Goal: Register for event/course

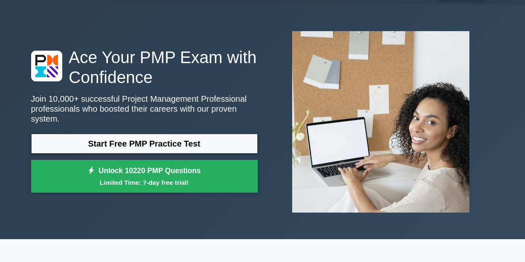
scroll to position [42, 0]
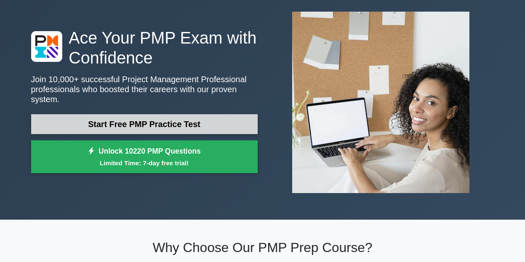
click at [167, 123] on link "Start Free PMP Practice Test" at bounding box center [144, 124] width 227 height 20
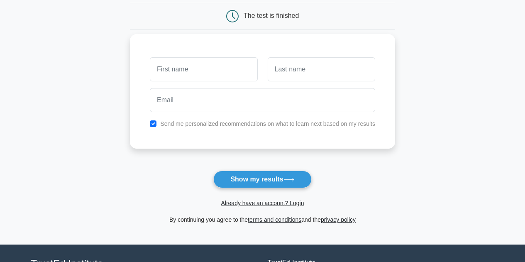
scroll to position [83, 0]
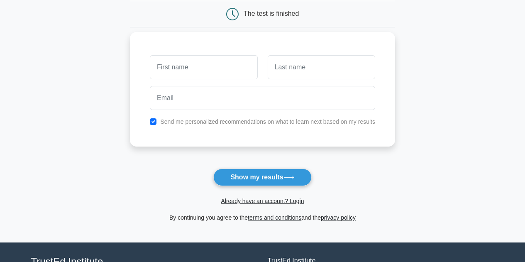
click at [191, 72] on input "text" at bounding box center [204, 67] width 108 height 24
type input "ana"
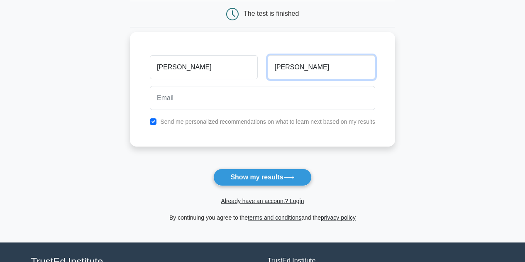
type input "rallo"
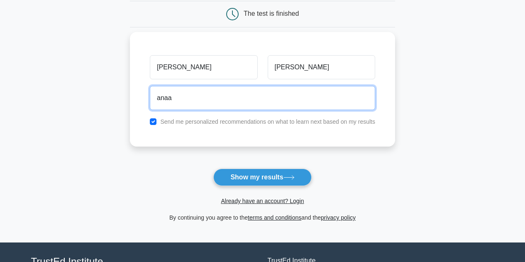
type input "anaa.rallo92@gmail.com"
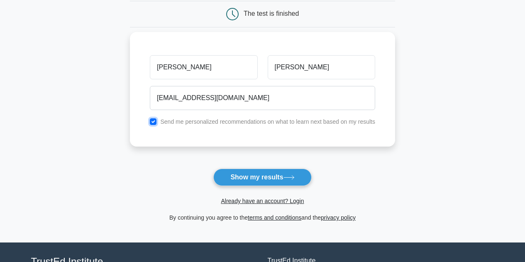
click at [157, 123] on input "checkbox" at bounding box center [153, 121] width 7 height 7
checkbox input "false"
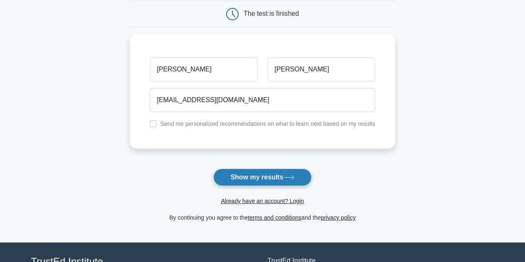
click at [265, 179] on button "Show my results" at bounding box center [263, 177] width 98 height 17
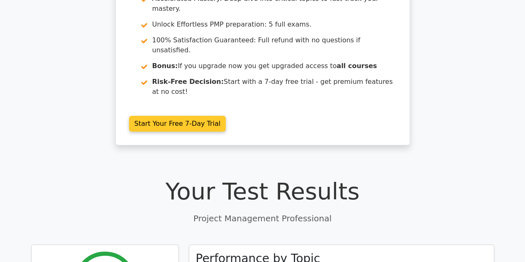
scroll to position [83, 0]
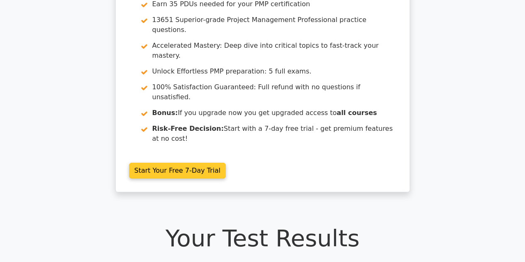
click at [194, 163] on link "Start Your Free 7-Day Trial" at bounding box center [177, 171] width 97 height 16
